Goal: Task Accomplishment & Management: Use online tool/utility

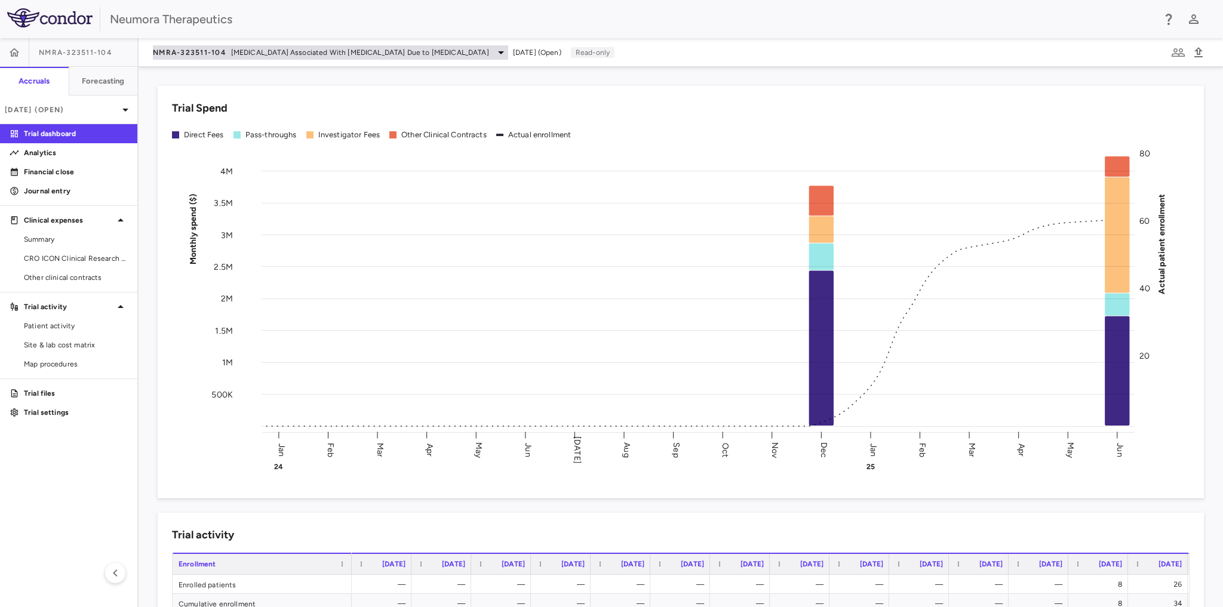
click at [494, 51] on icon at bounding box center [501, 52] width 14 height 14
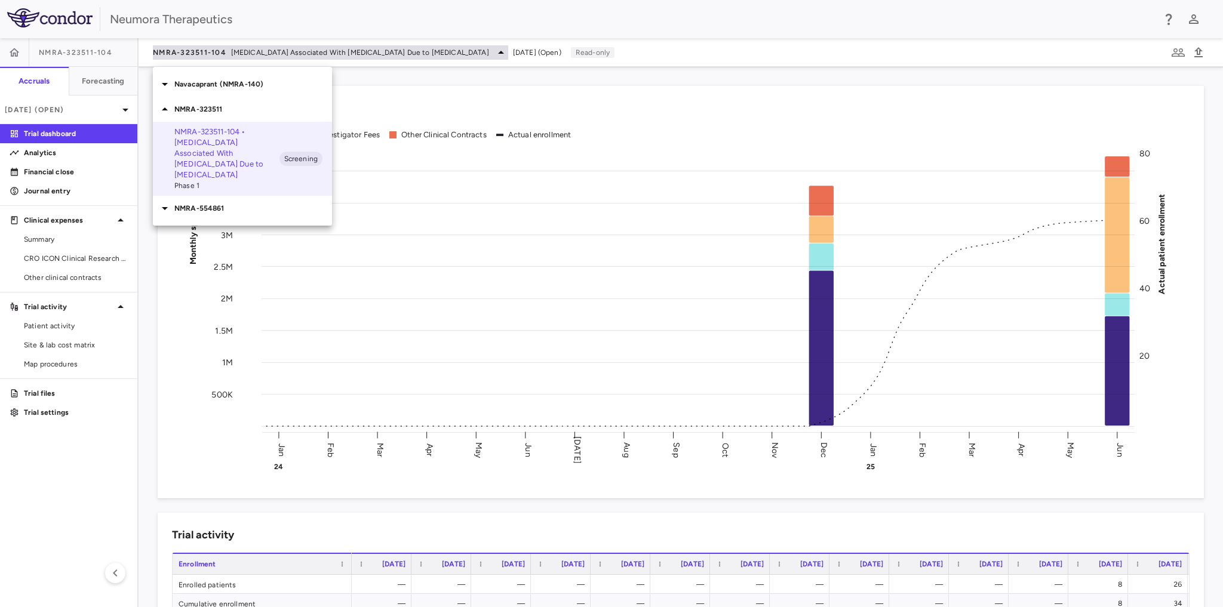
click at [452, 51] on div at bounding box center [611, 303] width 1223 height 607
